Goal: Task Accomplishment & Management: Manage account settings

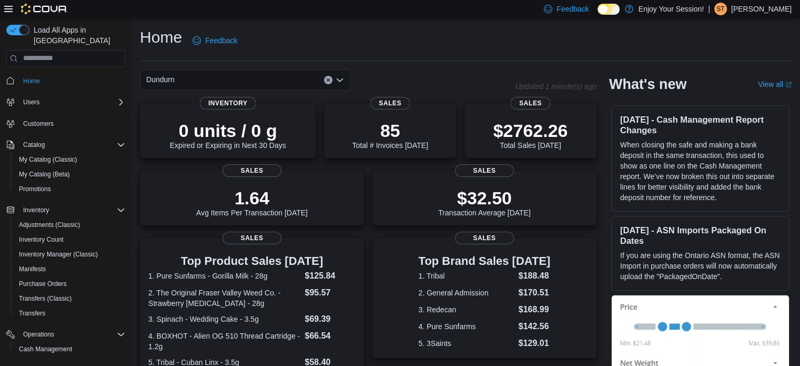
click at [208, 78] on div "Dundurn" at bounding box center [245, 79] width 210 height 21
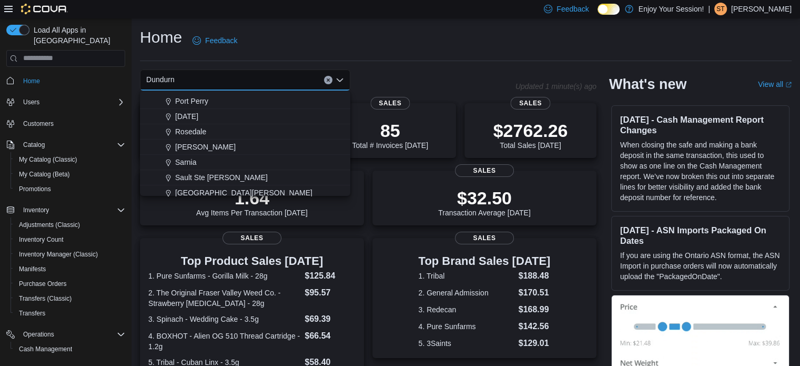
scroll to position [474, 0]
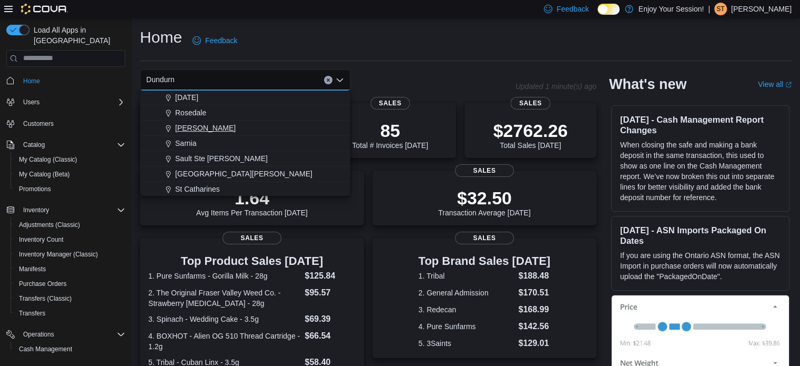
click at [181, 126] on span "[PERSON_NAME]" at bounding box center [205, 128] width 61 height 11
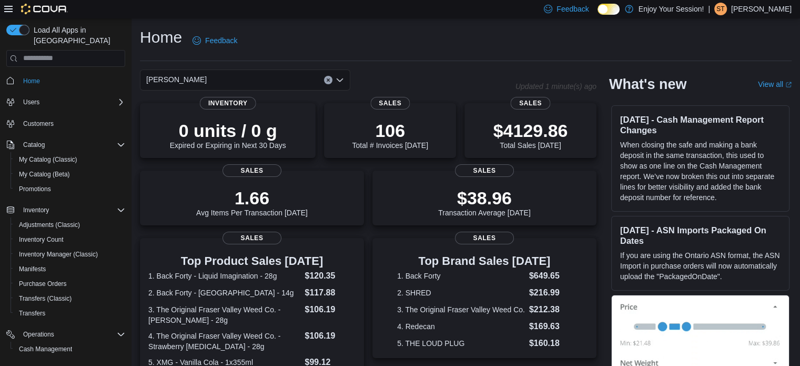
click at [285, 79] on div "[PERSON_NAME] Combo box. Selected. [GEOGRAPHIC_DATA]. Press Backspace to delete…" at bounding box center [245, 79] width 210 height 21
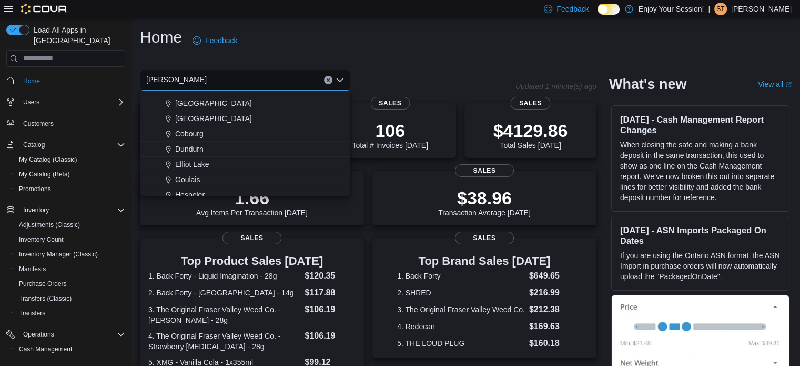
scroll to position [105, 0]
click at [194, 113] on span "Dundurn" at bounding box center [189, 114] width 28 height 11
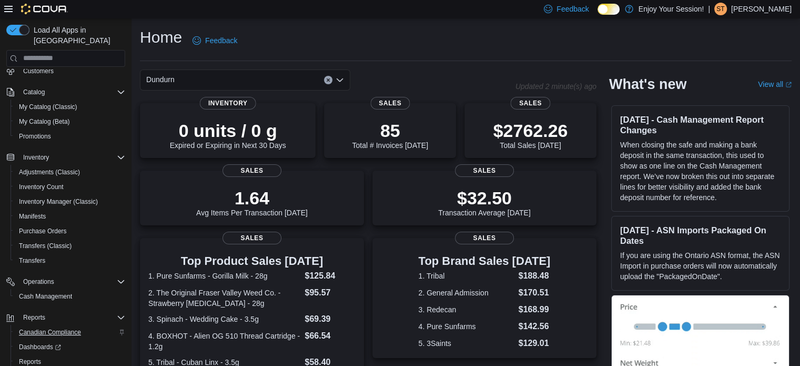
scroll to position [91, 0]
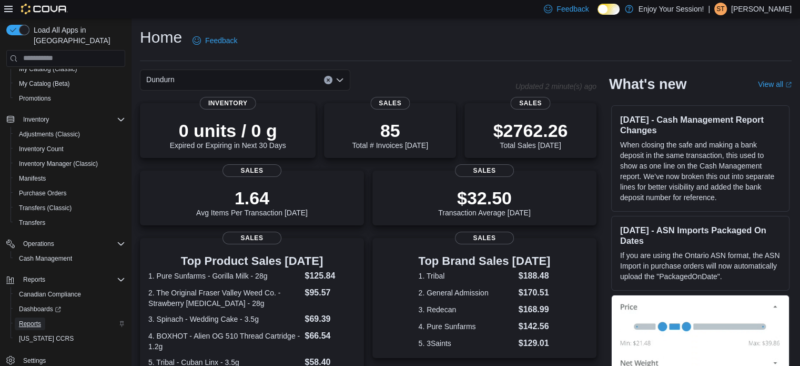
click at [30, 319] on span "Reports" at bounding box center [30, 323] width 22 height 8
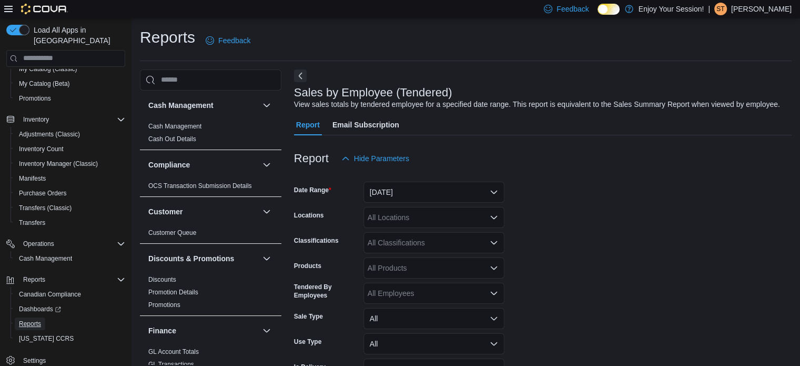
scroll to position [24, 0]
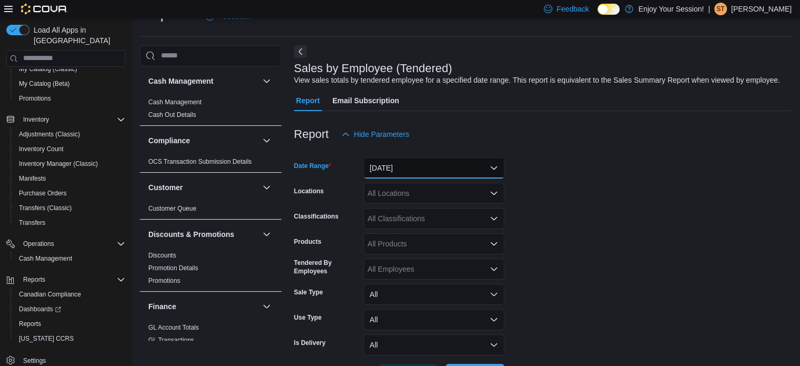
click at [427, 168] on button "[DATE]" at bounding box center [434, 167] width 141 height 21
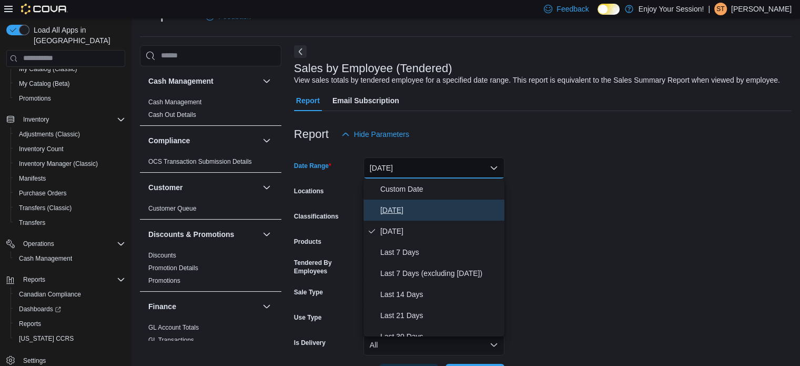
click at [390, 213] on span "[DATE]" at bounding box center [440, 210] width 120 height 13
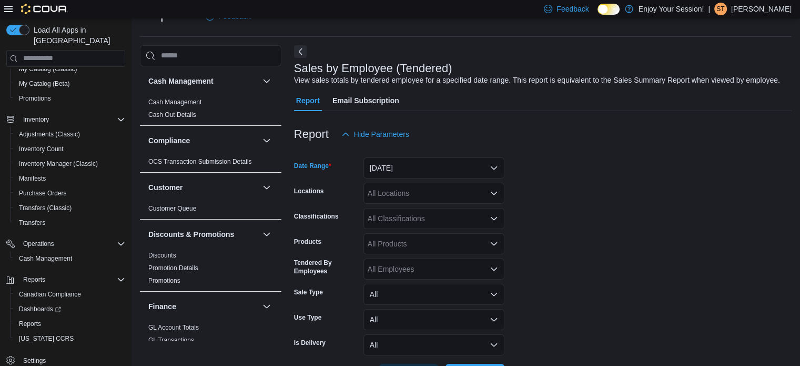
click at [459, 199] on div "All Locations" at bounding box center [434, 193] width 141 height 21
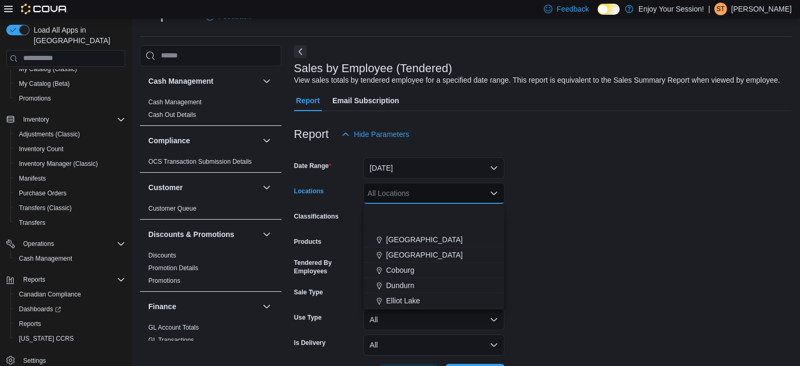
scroll to position [105, 0]
click at [409, 228] on span "Dundurn" at bounding box center [400, 228] width 28 height 11
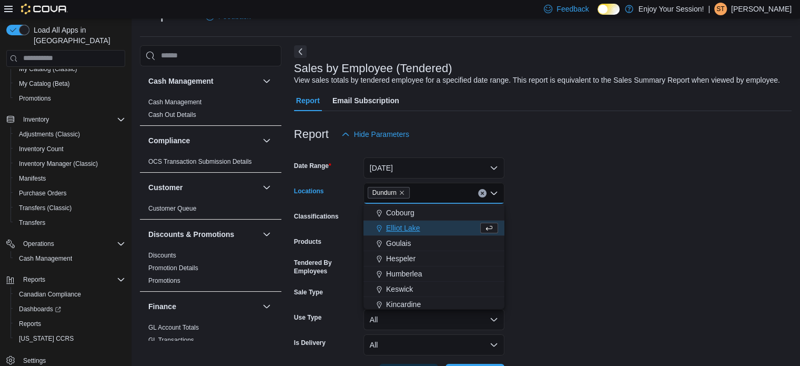
click at [621, 225] on form "Date Range [DATE] Locations [GEOGRAPHIC_DATA] Combo box. Selected. [GEOGRAPHIC_…" at bounding box center [543, 265] width 498 height 240
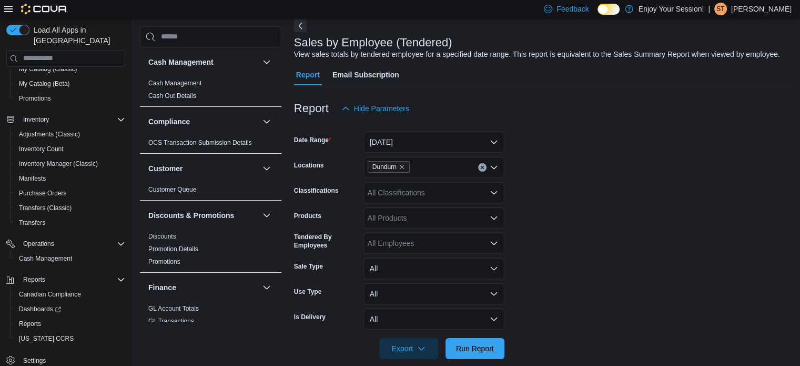
scroll to position [64, 0]
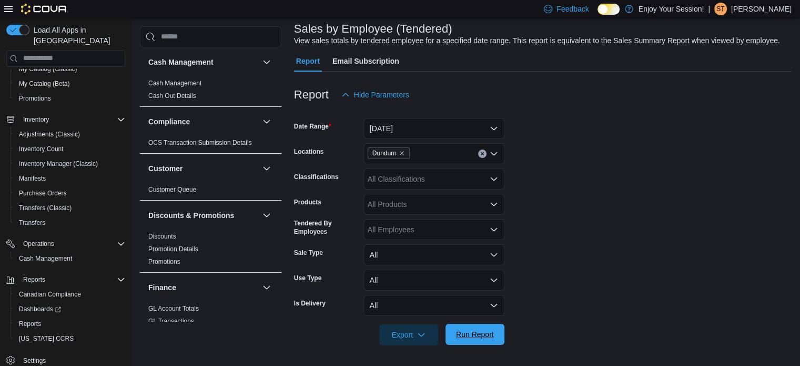
click at [496, 329] on span "Run Report" at bounding box center [475, 334] width 46 height 21
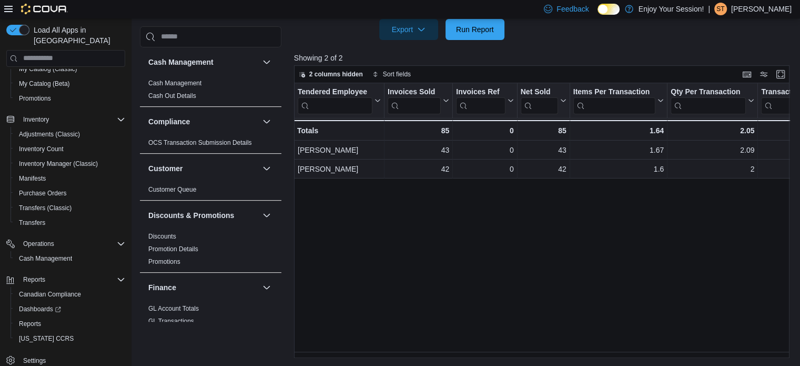
click at [398, 270] on div "Tendered Employee Click to view column header actions Invoices Sold Click to vi…" at bounding box center [544, 220] width 501 height 275
click at [481, 31] on span "Run Report" at bounding box center [475, 29] width 38 height 11
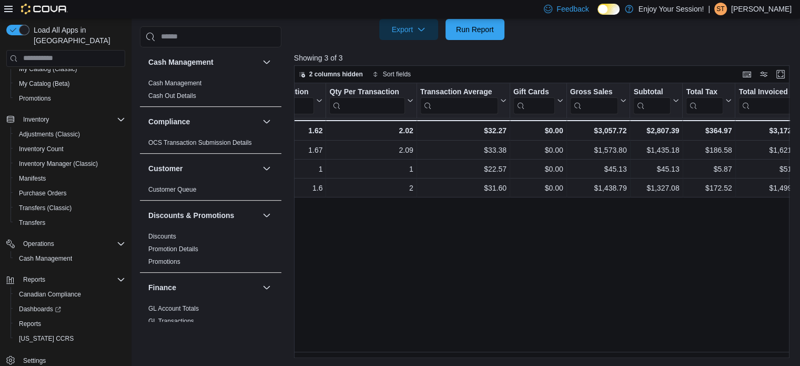
scroll to position [0, 348]
click at [55, 254] on span "Cash Management" at bounding box center [45, 258] width 53 height 8
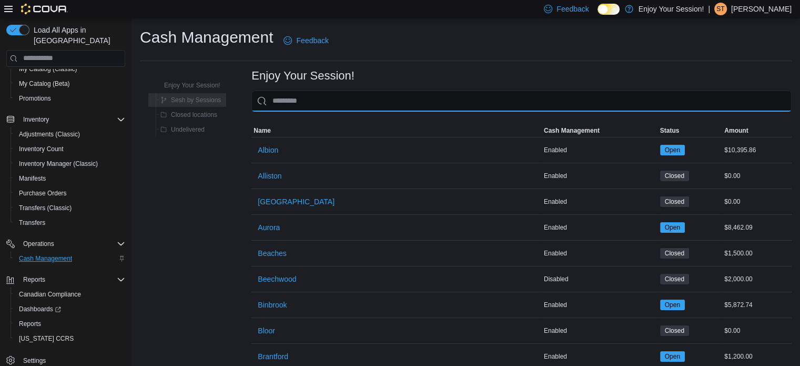
click at [375, 100] on input "This is a search bar. As you type, the results lower in the page will automatic…" at bounding box center [522, 101] width 540 height 21
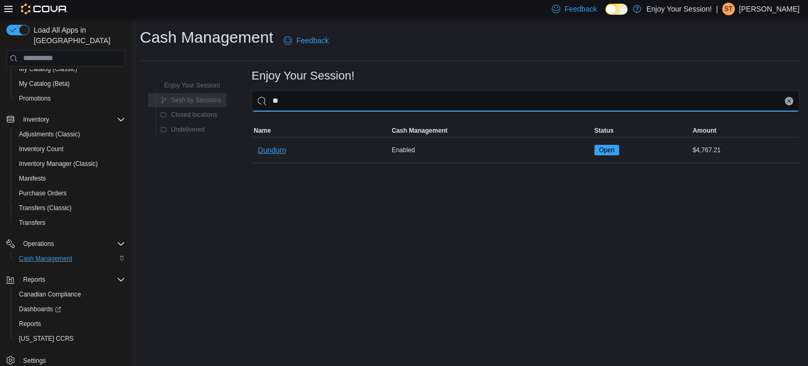
type input "**"
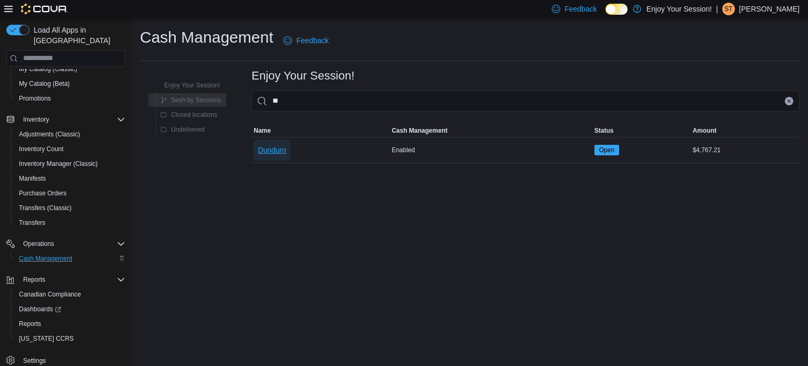
click at [285, 149] on span "Dundurn" at bounding box center [272, 150] width 28 height 11
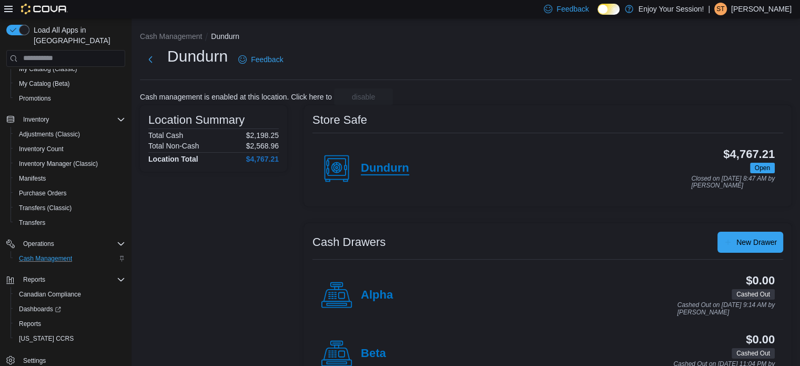
click at [387, 166] on h4 "Dundurn" at bounding box center [385, 169] width 48 height 14
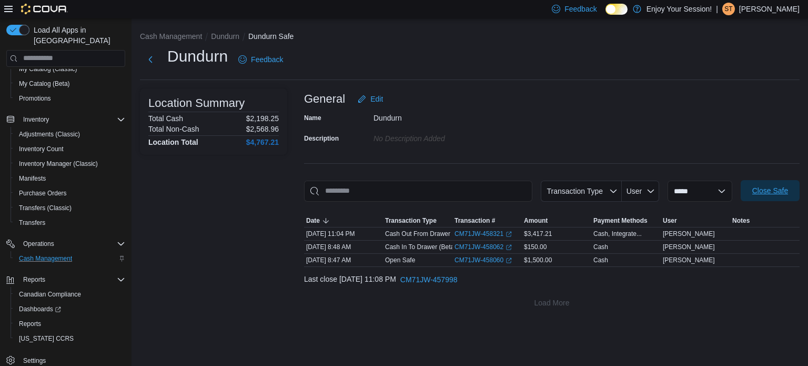
click at [772, 188] on span "Close Safe" at bounding box center [770, 190] width 36 height 11
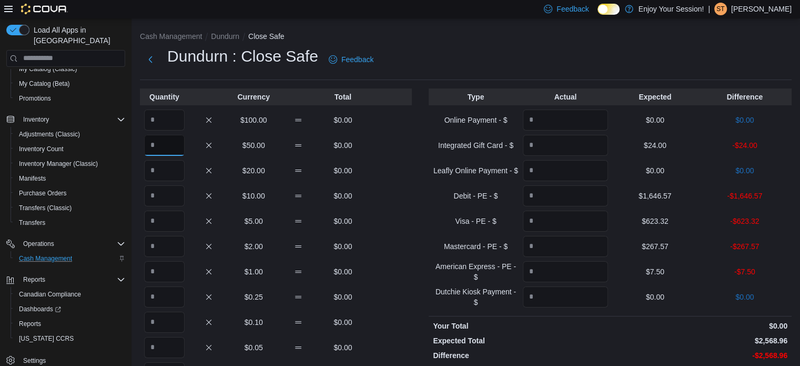
click at [166, 148] on input "Quantity" at bounding box center [164, 145] width 41 height 21
click at [167, 124] on input "Quantity" at bounding box center [164, 119] width 41 height 21
type input "*"
click at [173, 152] on input "Quantity" at bounding box center [164, 145] width 41 height 21
type input "*"
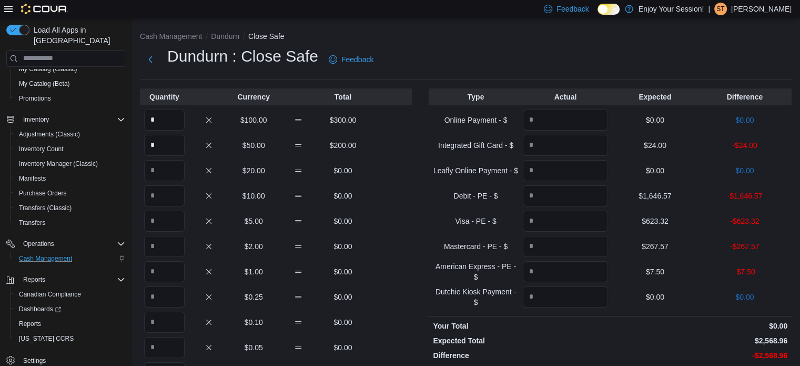
click at [168, 180] on div "Quantity Currency Total * $100.00 $300.00 * $50.00 $200.00 $20.00 $0.00 $10.00 …" at bounding box center [276, 287] width 272 height 399
click at [168, 173] on input "Quantity" at bounding box center [164, 170] width 41 height 21
type input "**"
click at [168, 225] on input "Quantity" at bounding box center [164, 220] width 41 height 21
type input "*"
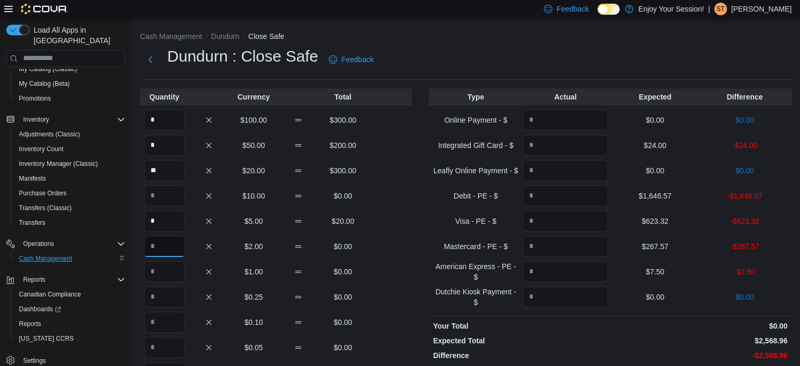
click at [176, 245] on input "Quantity" at bounding box center [164, 246] width 41 height 21
type input "*"
click at [177, 273] on input "Quantity" at bounding box center [164, 271] width 41 height 21
type input "*"
click at [176, 298] on input "Quantity" at bounding box center [164, 296] width 41 height 21
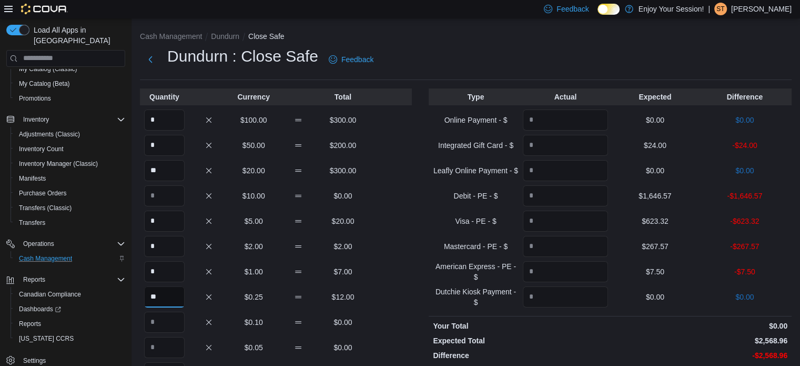
type input "**"
click at [158, 328] on input "Quantity" at bounding box center [164, 321] width 41 height 21
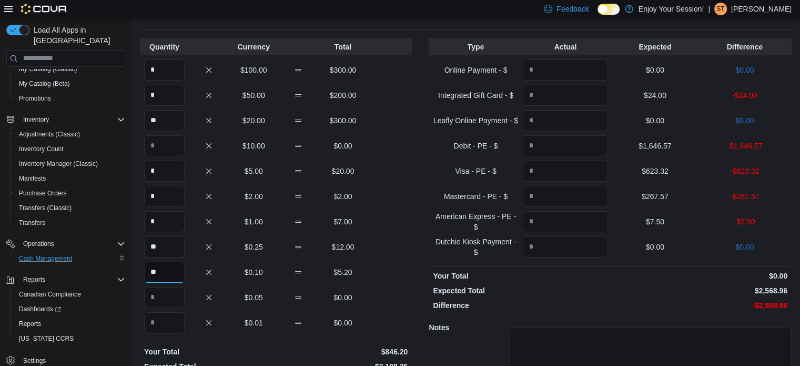
scroll to position [105, 0]
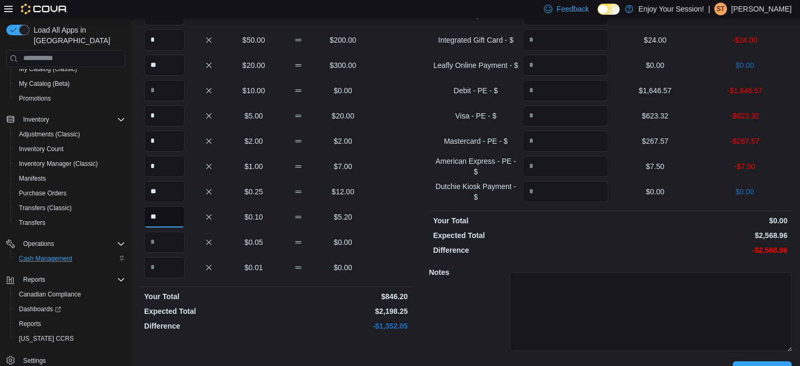
type input "**"
click at [173, 243] on input "Quantity" at bounding box center [164, 242] width 41 height 21
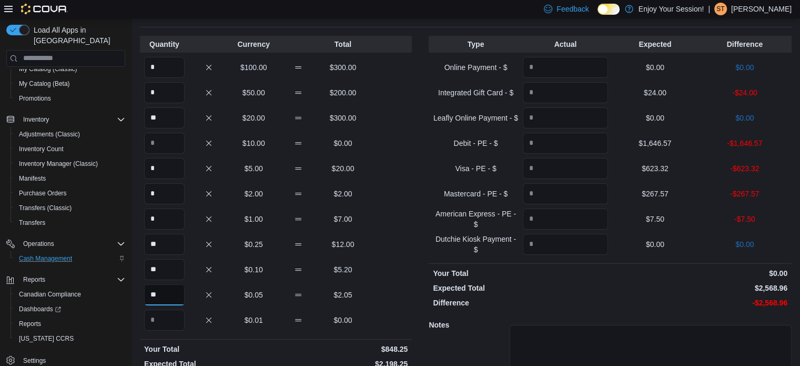
type input "**"
click at [167, 71] on input "*" at bounding box center [164, 67] width 41 height 21
type input "**"
click at [171, 94] on input "*" at bounding box center [164, 92] width 41 height 21
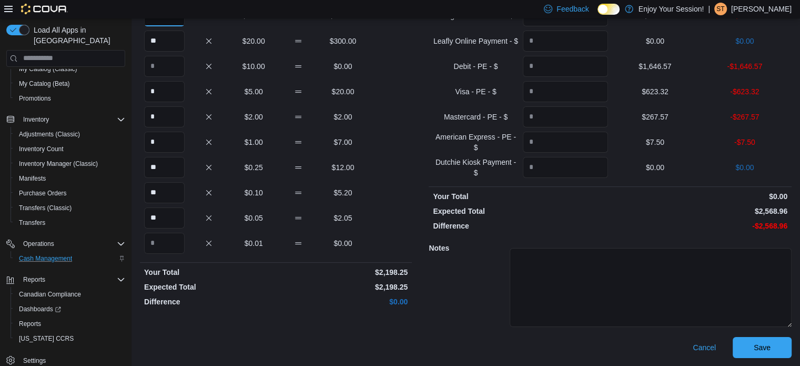
scroll to position [24, 0]
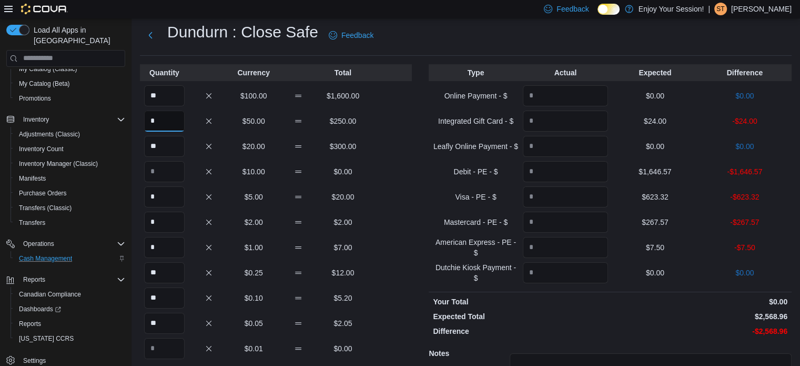
type input "*"
click at [600, 119] on input "Quantity" at bounding box center [565, 120] width 85 height 21
type input "**"
click at [578, 175] on input "Quantity" at bounding box center [565, 171] width 85 height 21
type input "*******"
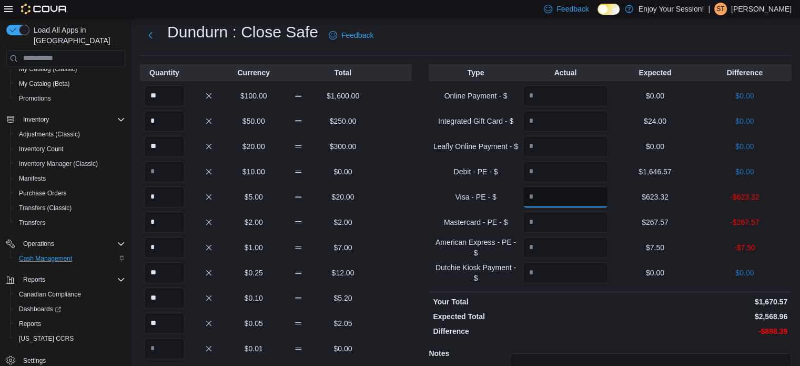
click at [542, 198] on input "Quantity" at bounding box center [565, 196] width 85 height 21
type input "******"
click at [551, 219] on input "Quantity" at bounding box center [565, 222] width 85 height 21
type input "******"
click at [552, 249] on input "Quantity" at bounding box center [565, 247] width 85 height 21
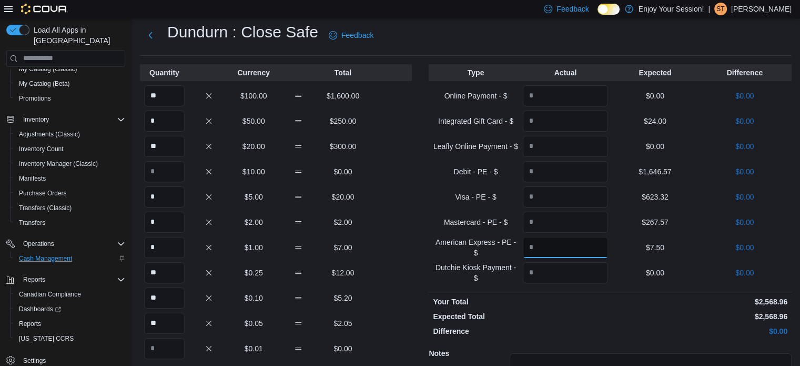
scroll to position [129, 0]
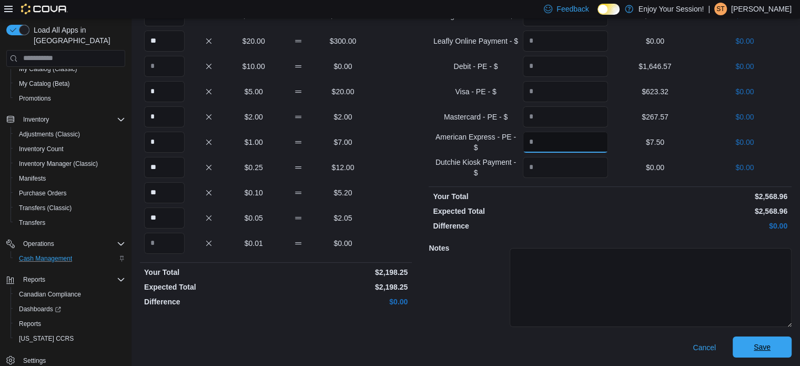
type input "****"
click at [768, 353] on span "Save" at bounding box center [762, 346] width 46 height 21
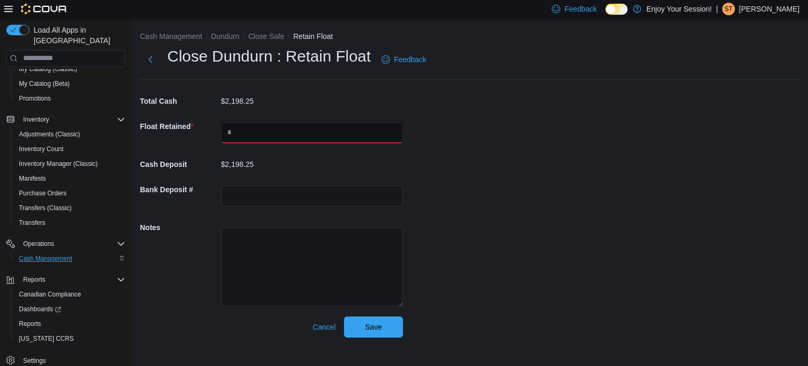
click at [295, 133] on input "text" at bounding box center [312, 132] width 182 height 21
type input "****"
click at [468, 204] on div "Cash Management Dundurn Close Safe Retain Float Close Dundurn : Retain Float Fe…" at bounding box center [470, 181] width 677 height 327
click at [385, 333] on span "Save" at bounding box center [373, 326] width 46 height 21
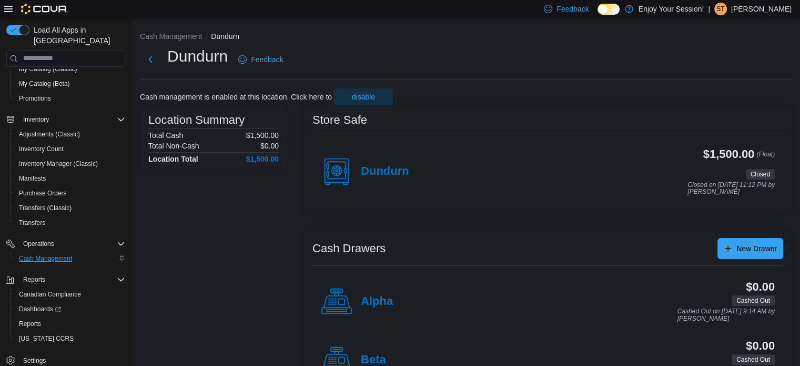
click at [768, 14] on p "[PERSON_NAME]" at bounding box center [761, 9] width 61 height 13
click at [738, 97] on span "Sign Out" at bounding box center [724, 100] width 28 height 11
